Goal: Task Accomplishment & Management: Manage account settings

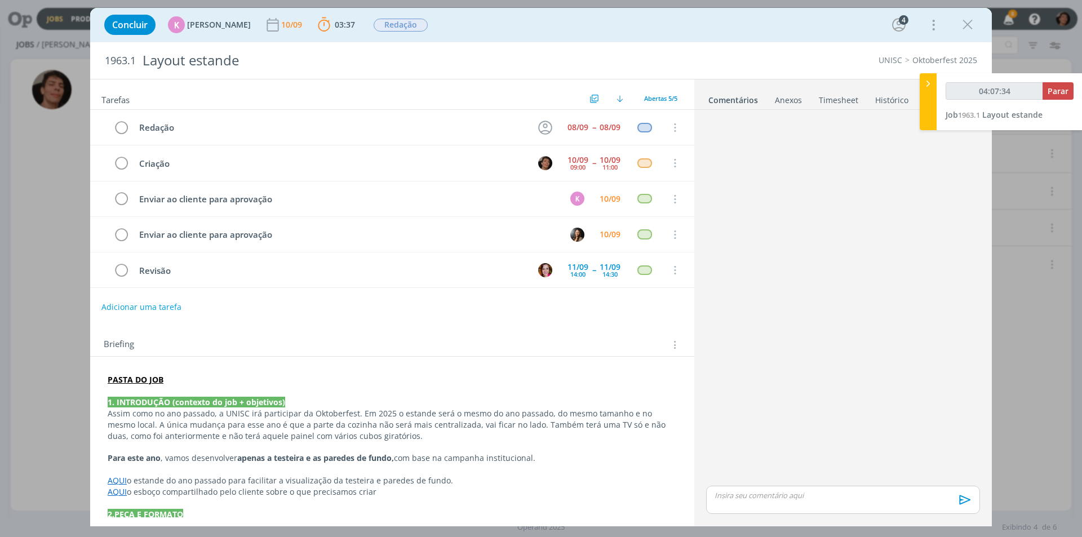
scroll to position [290, 0]
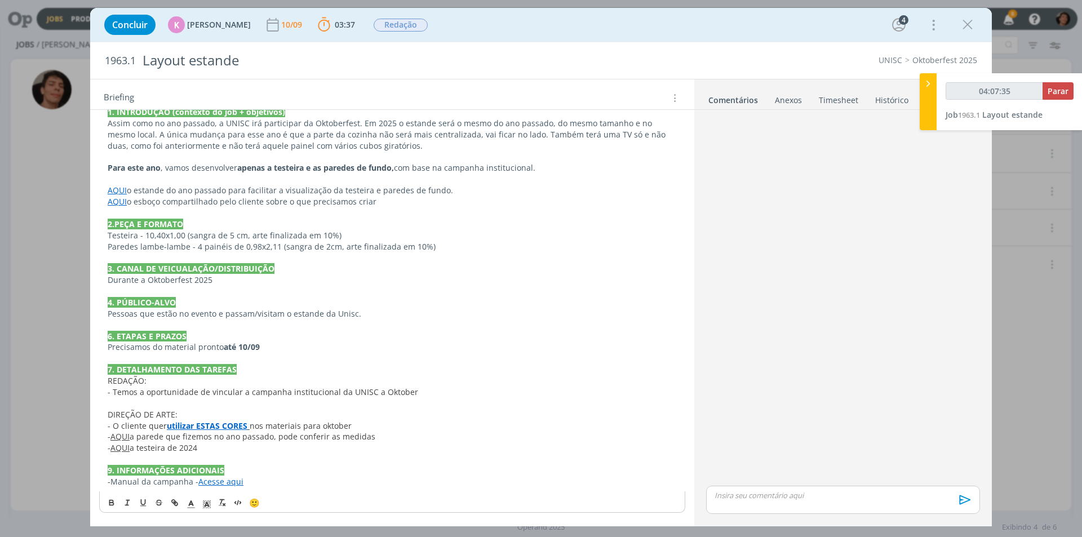
drag, startPoint x: 966, startPoint y: 19, endPoint x: 547, endPoint y: 85, distance: 423.5
click at [966, 20] on icon "dialog" at bounding box center [967, 24] width 17 height 17
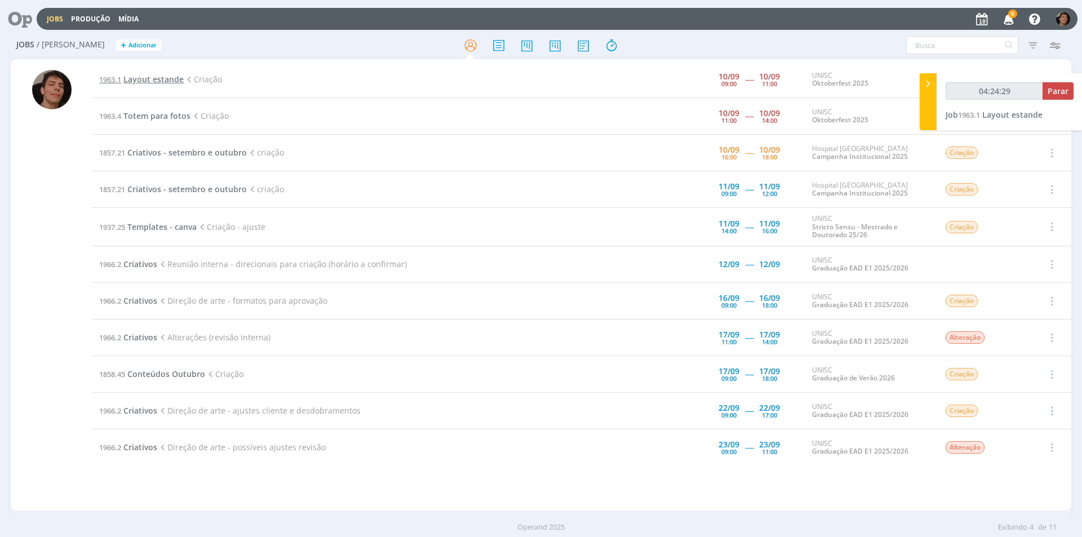
click at [146, 76] on span "Layout estande" at bounding box center [153, 79] width 60 height 11
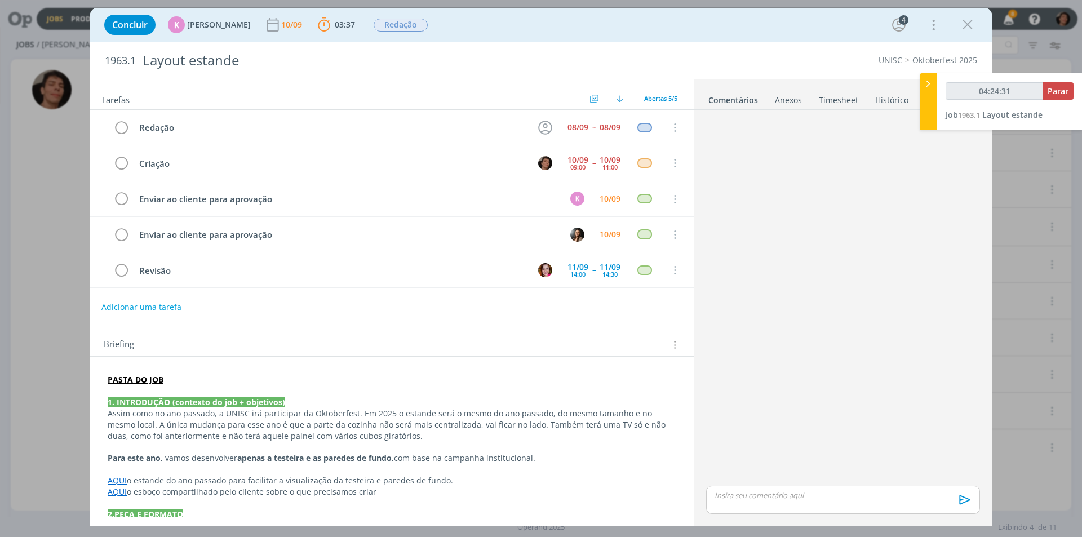
click at [794, 105] on div "Anexos 0" at bounding box center [788, 100] width 27 height 11
click at [826, 103] on link "Timesheet" at bounding box center [838, 98] width 41 height 16
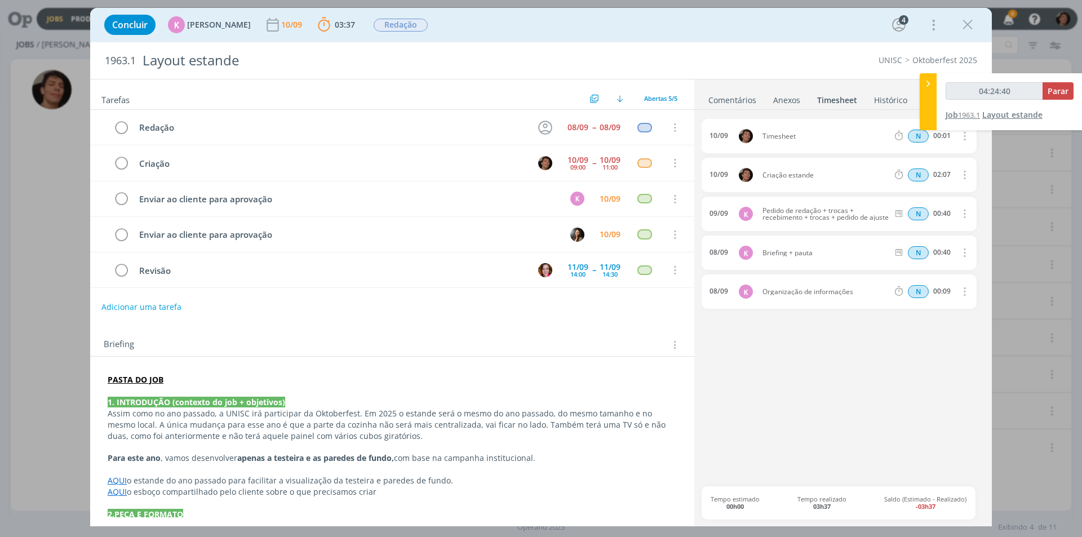
type input "04:24:41"
click at [1065, 90] on span "Parar" at bounding box center [1058, 91] width 21 height 11
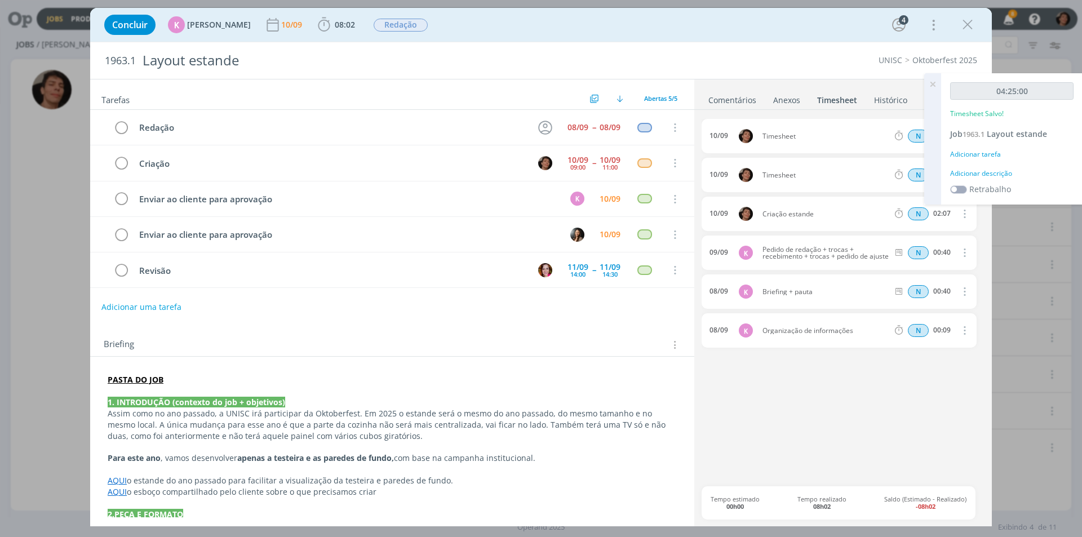
click at [985, 175] on div "Adicionar descrição" at bounding box center [1011, 174] width 123 height 10
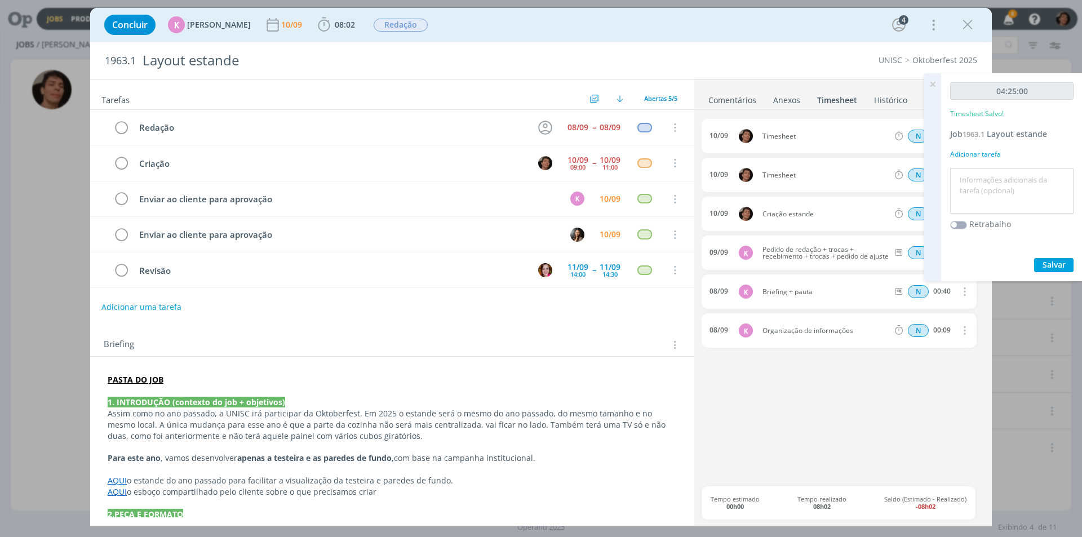
click at [983, 195] on textarea at bounding box center [1012, 191] width 118 height 40
type textarea "criação paredes e testeira, com modelagem 3D"
drag, startPoint x: 1052, startPoint y: 268, endPoint x: 1045, endPoint y: 271, distance: 7.3
click at [1053, 269] on span "Salvar" at bounding box center [1054, 264] width 23 height 11
click at [782, 171] on div "10/09 Timesheet N 00:01 Excluir Editar" at bounding box center [839, 175] width 275 height 34
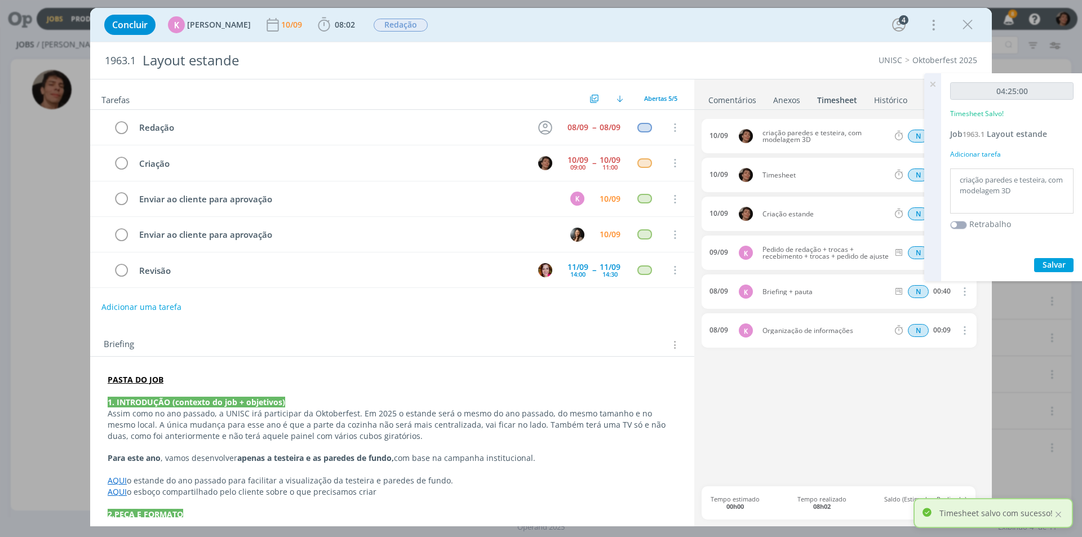
click at [786, 175] on span "Timesheet" at bounding box center [825, 175] width 135 height 7
click at [810, 140] on span "criação paredes e testeira, com modelagem 3D" at bounding box center [825, 137] width 135 height 14
drag, startPoint x: 1050, startPoint y: 265, endPoint x: 1044, endPoint y: 257, distance: 10.5
click at [1050, 265] on span "Salvar" at bounding box center [1054, 264] width 23 height 11
click at [887, 123] on div "10/09 criação paredes e testeira, com modelagem 3D N 04:25 Excluir Editar" at bounding box center [839, 136] width 275 height 34
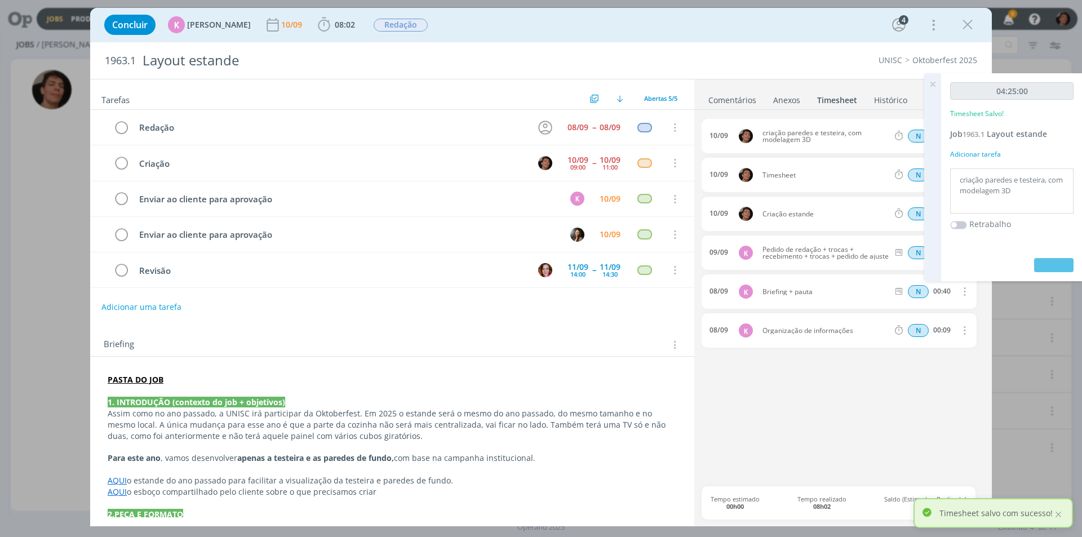
click at [933, 82] on icon at bounding box center [933, 84] width 20 height 22
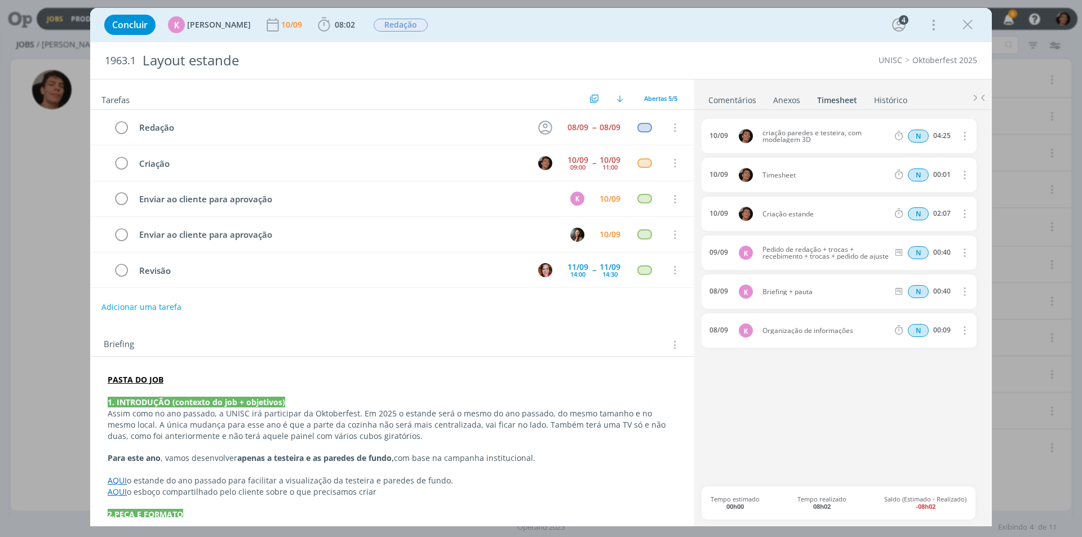
click at [966, 176] on icon "dialog" at bounding box center [964, 175] width 12 height 14
click at [918, 196] on link "Excluir" at bounding box center [932, 195] width 89 height 18
click at [953, 175] on button "Sim" at bounding box center [954, 175] width 22 height 12
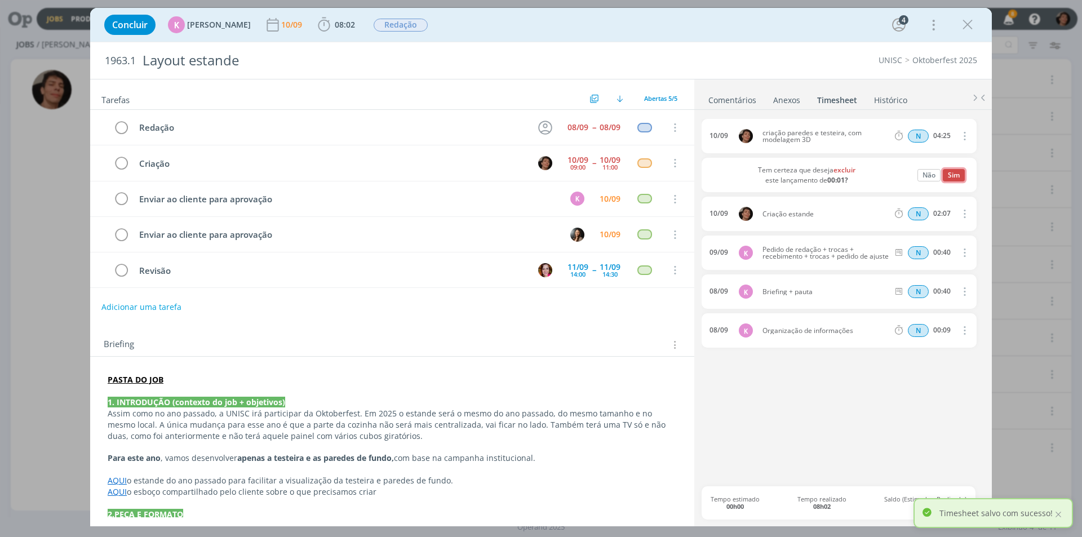
click at [952, 173] on button "Sim" at bounding box center [954, 175] width 22 height 12
click at [905, 394] on div "10/09 criação paredes e testeira, com modelagem 3D N 04:25 Excluir Editar Tem c…" at bounding box center [843, 303] width 283 height 368
click at [954, 173] on span "10/09 criação paredes e testeira, com modelagem 3D N 04:25 Excluir Editar Tem c…" at bounding box center [839, 234] width 275 height 231
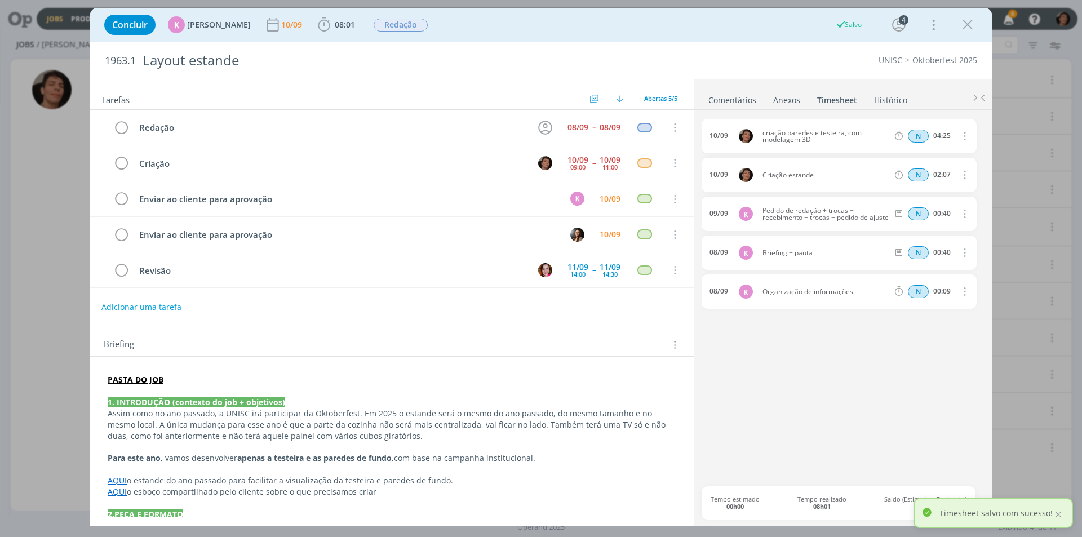
click at [739, 100] on link "Comentários" at bounding box center [732, 98] width 49 height 16
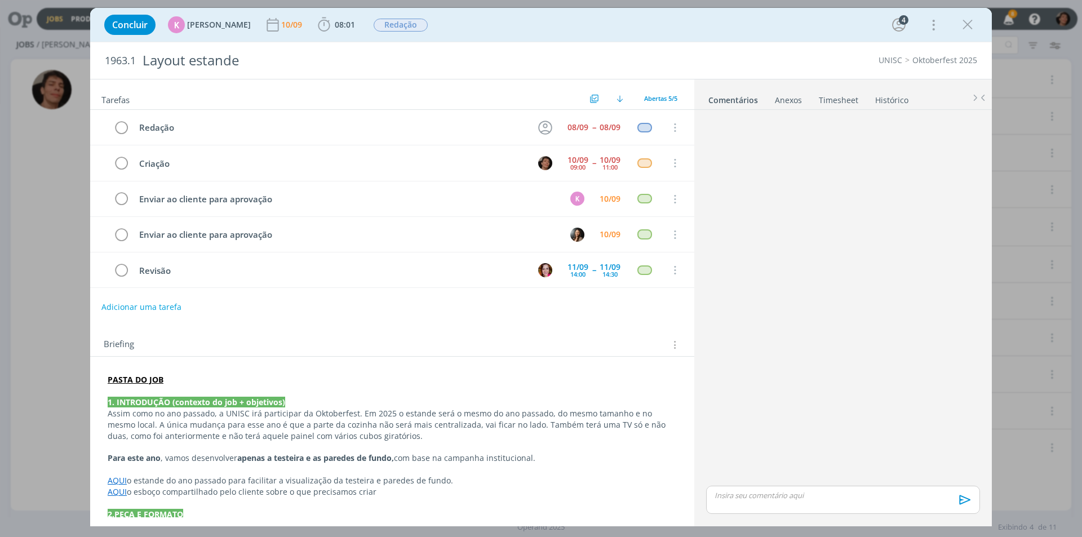
click at [748, 488] on div "dialog" at bounding box center [843, 500] width 274 height 28
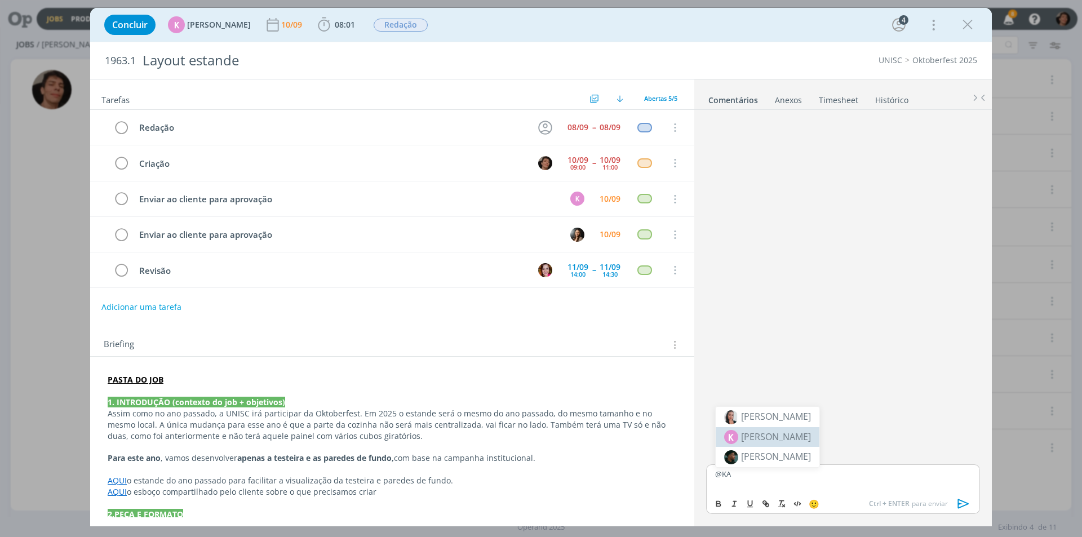
click at [779, 439] on span "[PERSON_NAME]" at bounding box center [776, 437] width 70 height 14
click at [790, 471] on p "﻿ @ [PERSON_NAME] ﻿" at bounding box center [843, 474] width 256 height 10
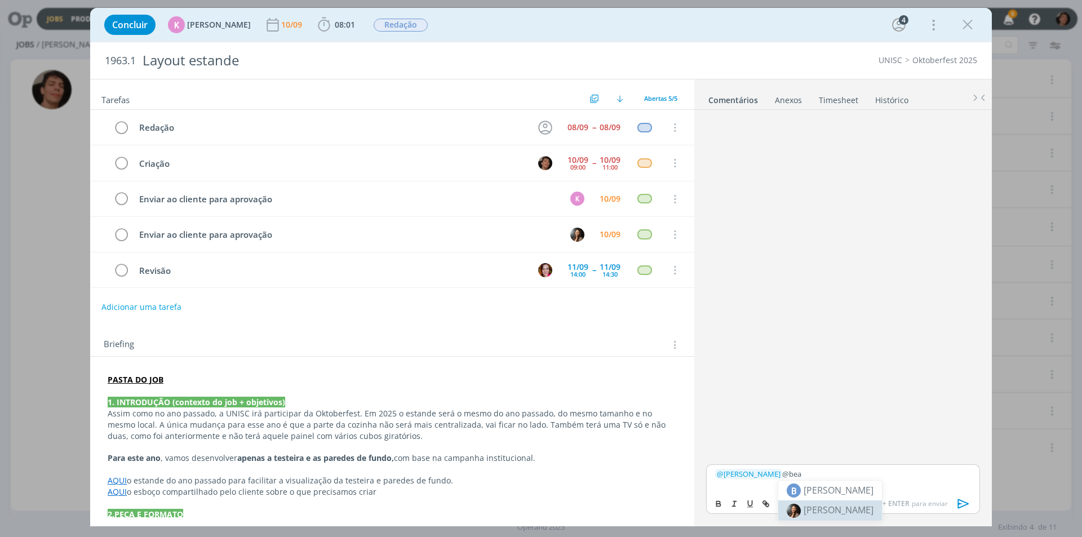
click at [843, 507] on span "[PERSON_NAME]" at bounding box center [839, 510] width 70 height 12
click at [874, 485] on span "[PERSON_NAME]" at bounding box center [905, 490] width 70 height 12
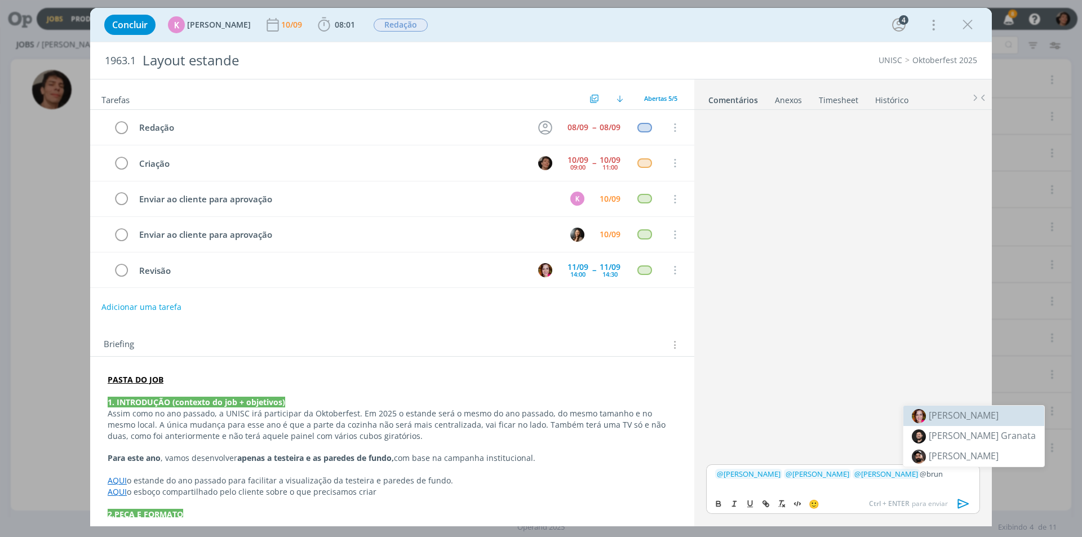
click at [959, 415] on span "[PERSON_NAME]" at bounding box center [964, 415] width 70 height 12
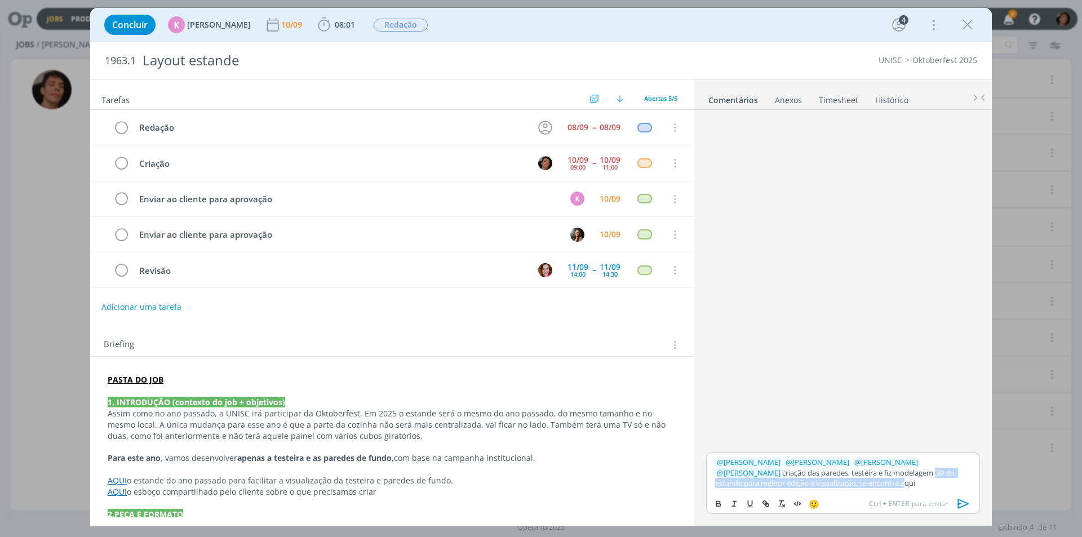
drag, startPoint x: 833, startPoint y: 482, endPoint x: 860, endPoint y: 476, distance: 27.1
click at [860, 476] on p "﻿ @ [PERSON_NAME] ﻿ ﻿ @ [PERSON_NAME] ﻿ ﻿ @ [PERSON_NAME] ﻿ ﻿ @ [PERSON_NAME] ﻿…" at bounding box center [843, 472] width 256 height 31
click at [856, 483] on p "﻿ @ [PERSON_NAME] ﻿ ﻿ @ [PERSON_NAME] ﻿ ﻿ @ [PERSON_NAME] ﻿ ﻿ @ [PERSON_NAME] ﻿…" at bounding box center [843, 472] width 256 height 31
drag, startPoint x: 833, startPoint y: 485, endPoint x: 850, endPoint y: 485, distance: 16.3
click at [850, 485] on p "﻿ @ [PERSON_NAME] ﻿ ﻿ @ [PERSON_NAME] ﻿ ﻿ @ [PERSON_NAME] ﻿ ﻿ @ [PERSON_NAME] ﻿…" at bounding box center [843, 472] width 256 height 31
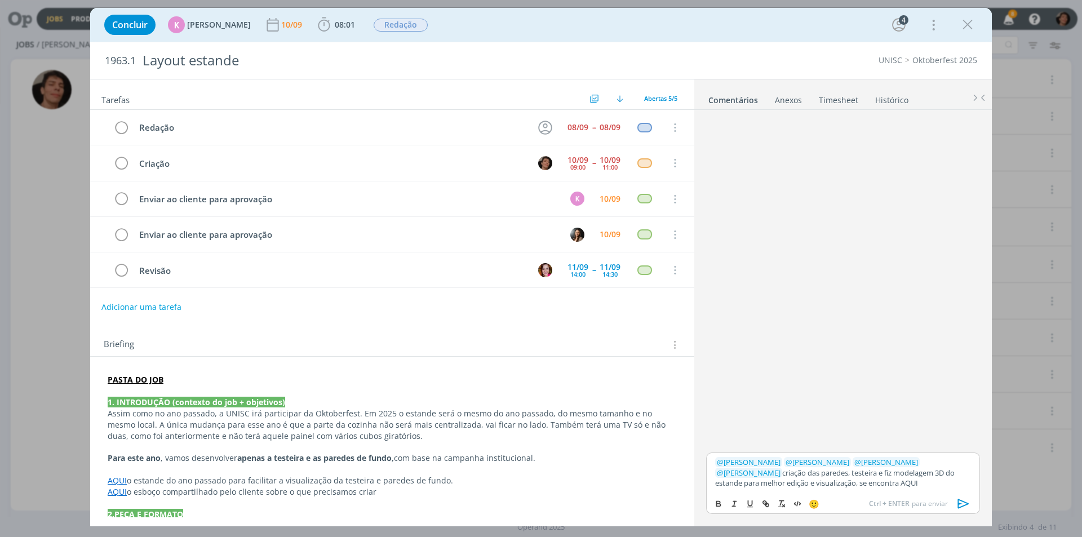
drag, startPoint x: 832, startPoint y: 483, endPoint x: 853, endPoint y: 486, distance: 21.0
click at [853, 486] on p "﻿ @ [PERSON_NAME] ﻿ ﻿ @ [PERSON_NAME] ﻿ ﻿ @ [PERSON_NAME] ﻿ ﻿ @ [PERSON_NAME] ﻿…" at bounding box center [843, 472] width 256 height 31
click at [765, 503] on line "dialog" at bounding box center [766, 504] width 2 height 2
paste input "[URL][DOMAIN_NAME]"
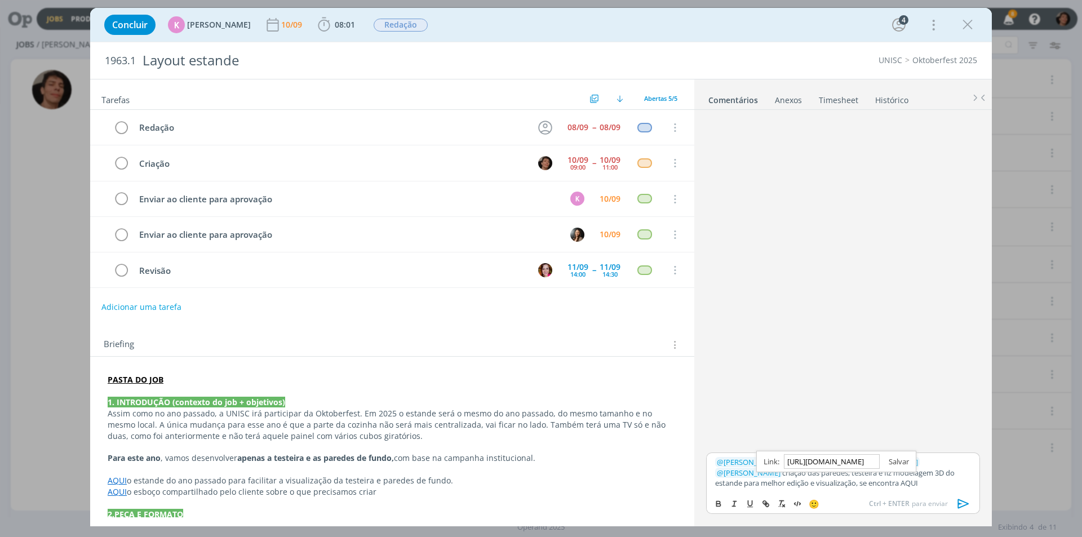
type input "[URL][DOMAIN_NAME]"
click at [896, 462] on link "dialog" at bounding box center [894, 462] width 29 height 10
drag, startPoint x: 965, startPoint y: 502, endPoint x: 894, endPoint y: 434, distance: 98.5
click at [964, 501] on icon "dialog" at bounding box center [963, 504] width 11 height 10
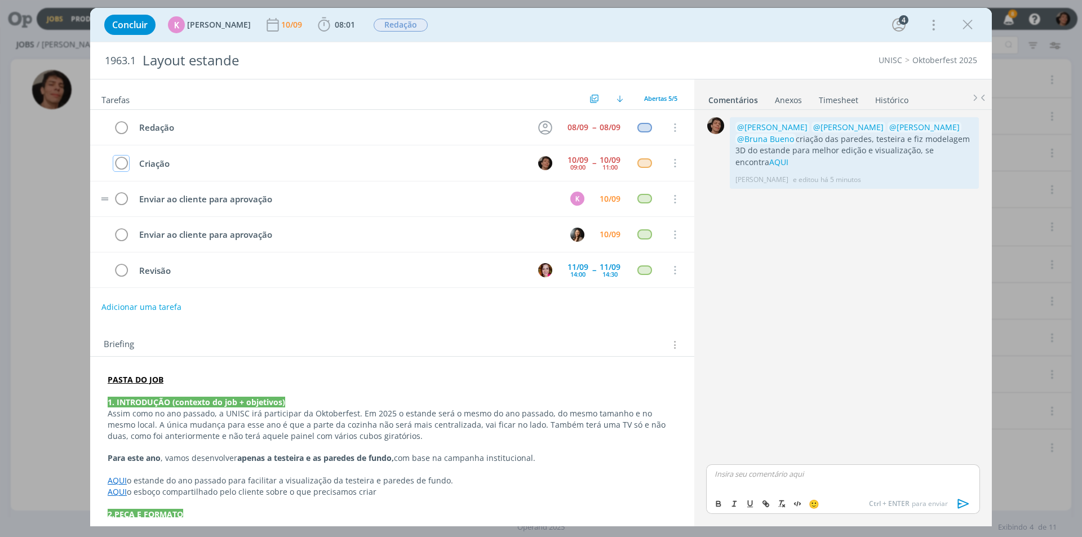
drag, startPoint x: 121, startPoint y: 162, endPoint x: 484, endPoint y: 185, distance: 363.2
click at [122, 162] on icon "dialog" at bounding box center [121, 163] width 16 height 17
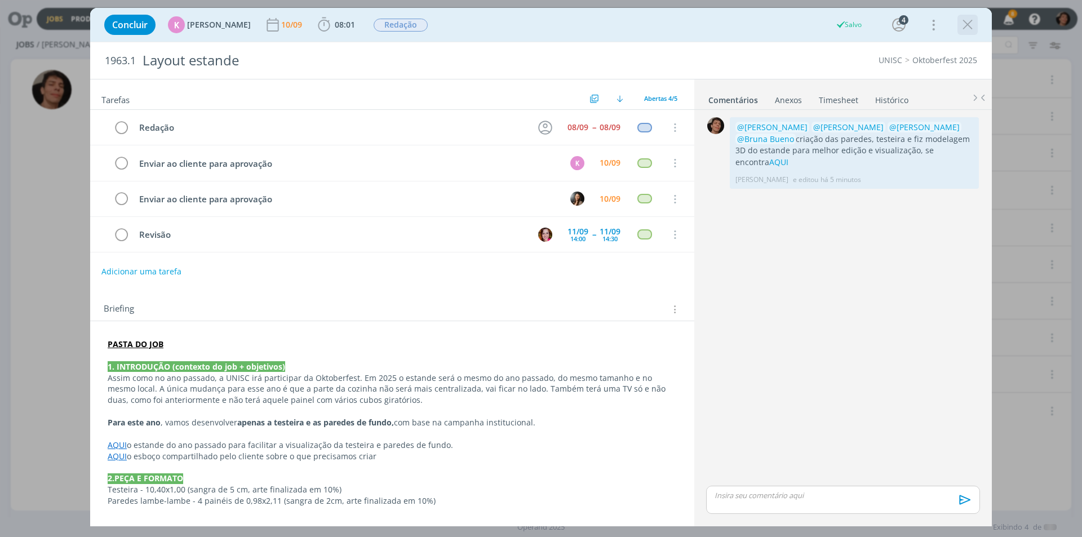
click at [969, 23] on icon "dialog" at bounding box center [967, 24] width 17 height 17
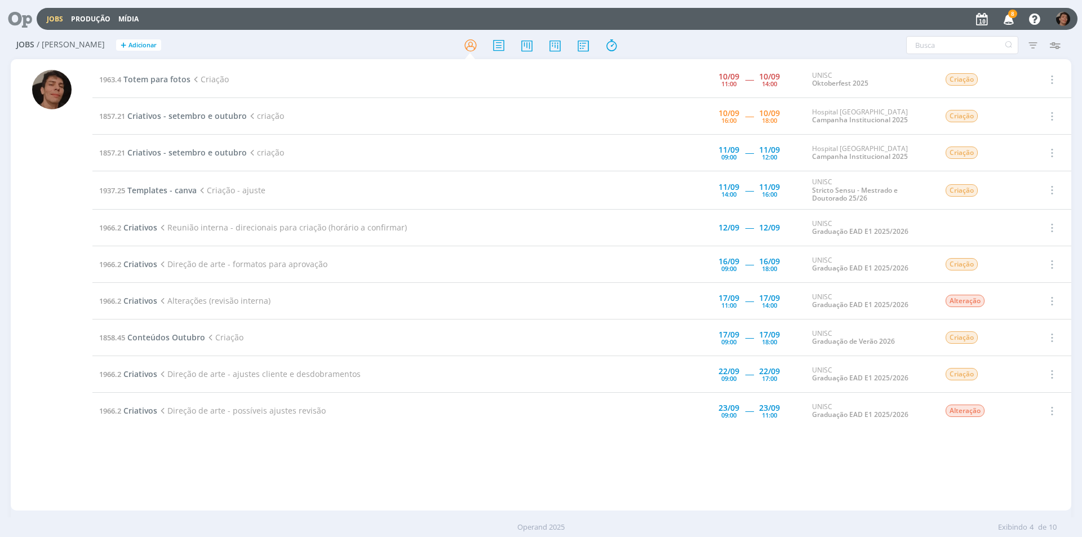
click at [54, 202] on div at bounding box center [51, 290] width 39 height 441
